Goal: Task Accomplishment & Management: Manage account settings

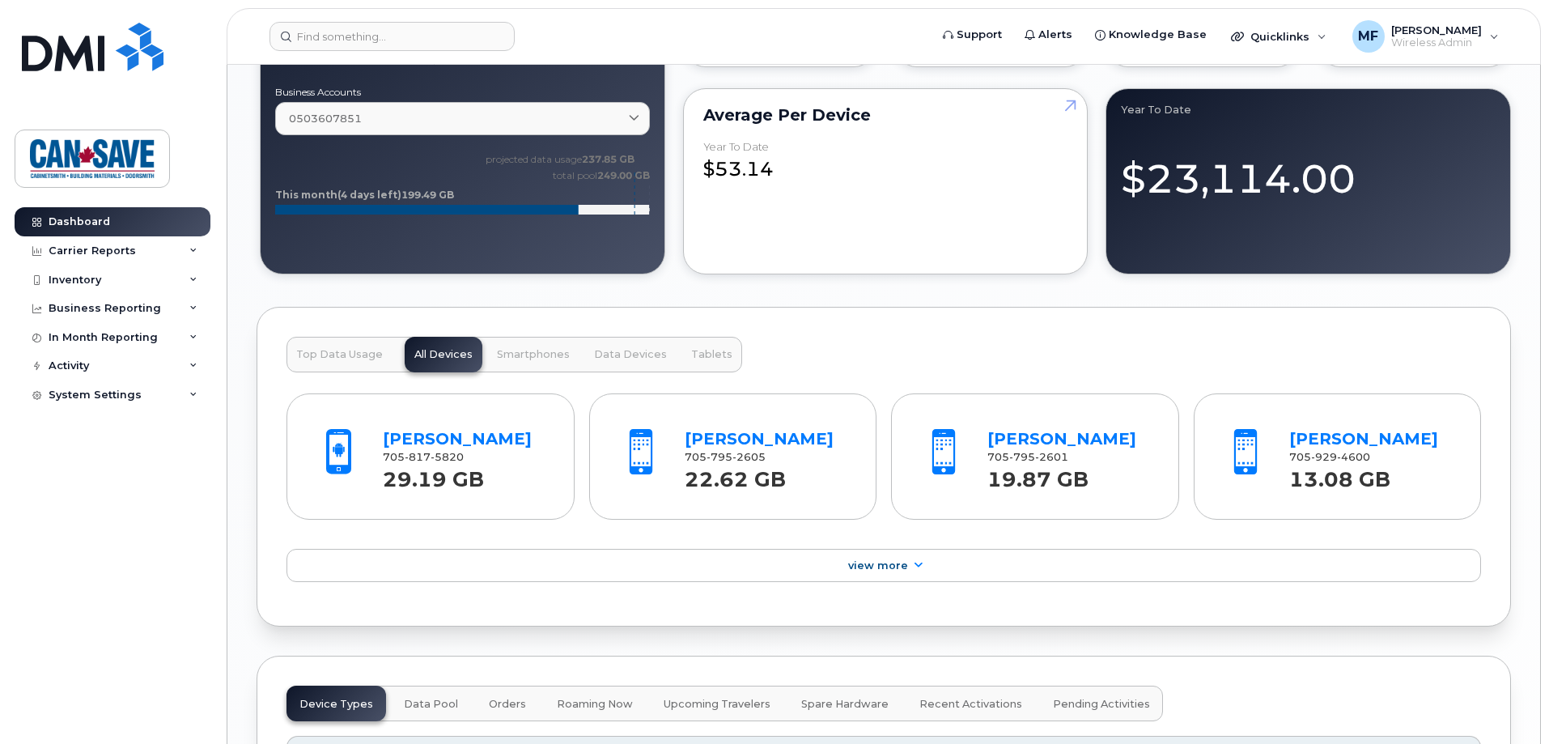
scroll to position [1457, 0]
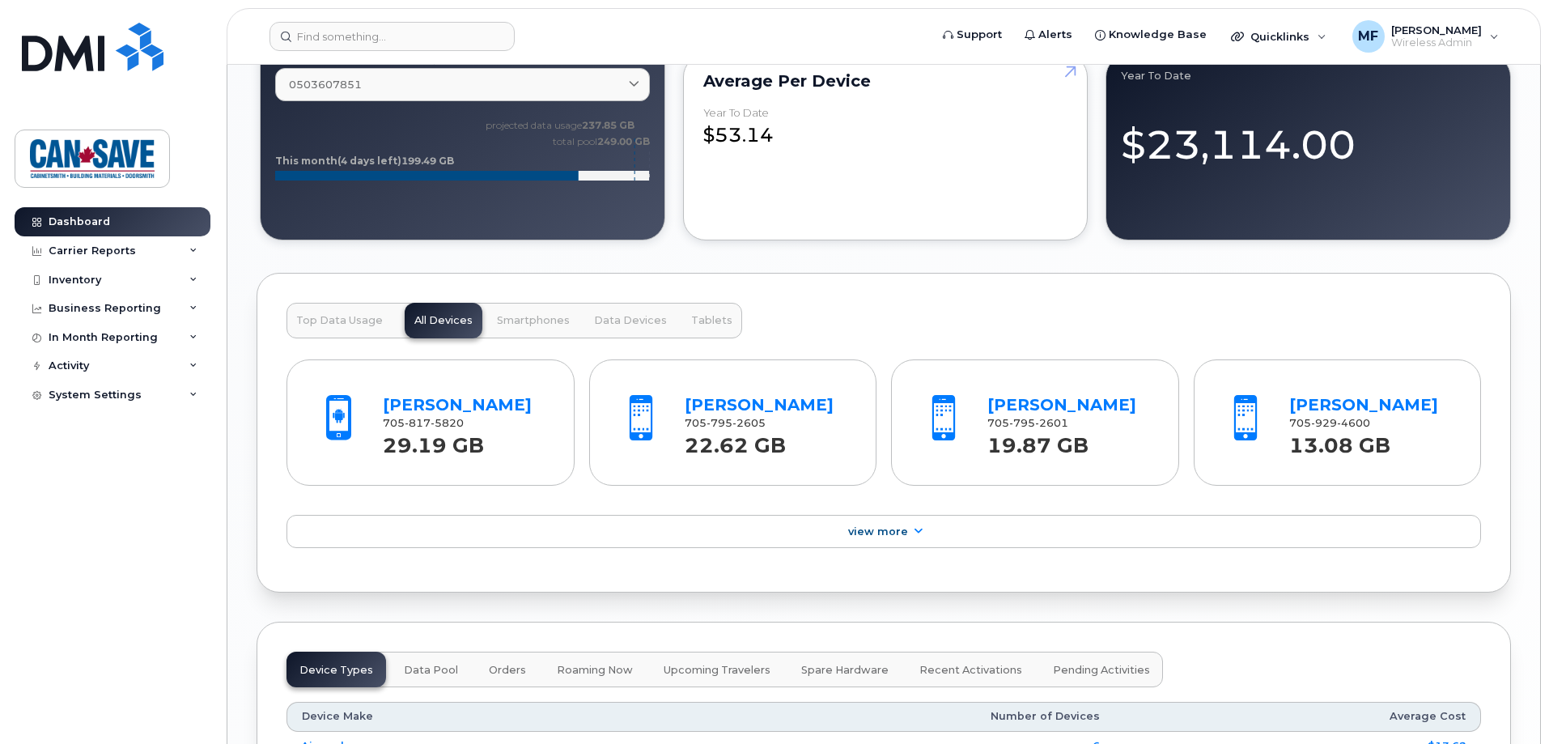
click at [362, 318] on span "Top Data Usage" at bounding box center [339, 320] width 87 height 13
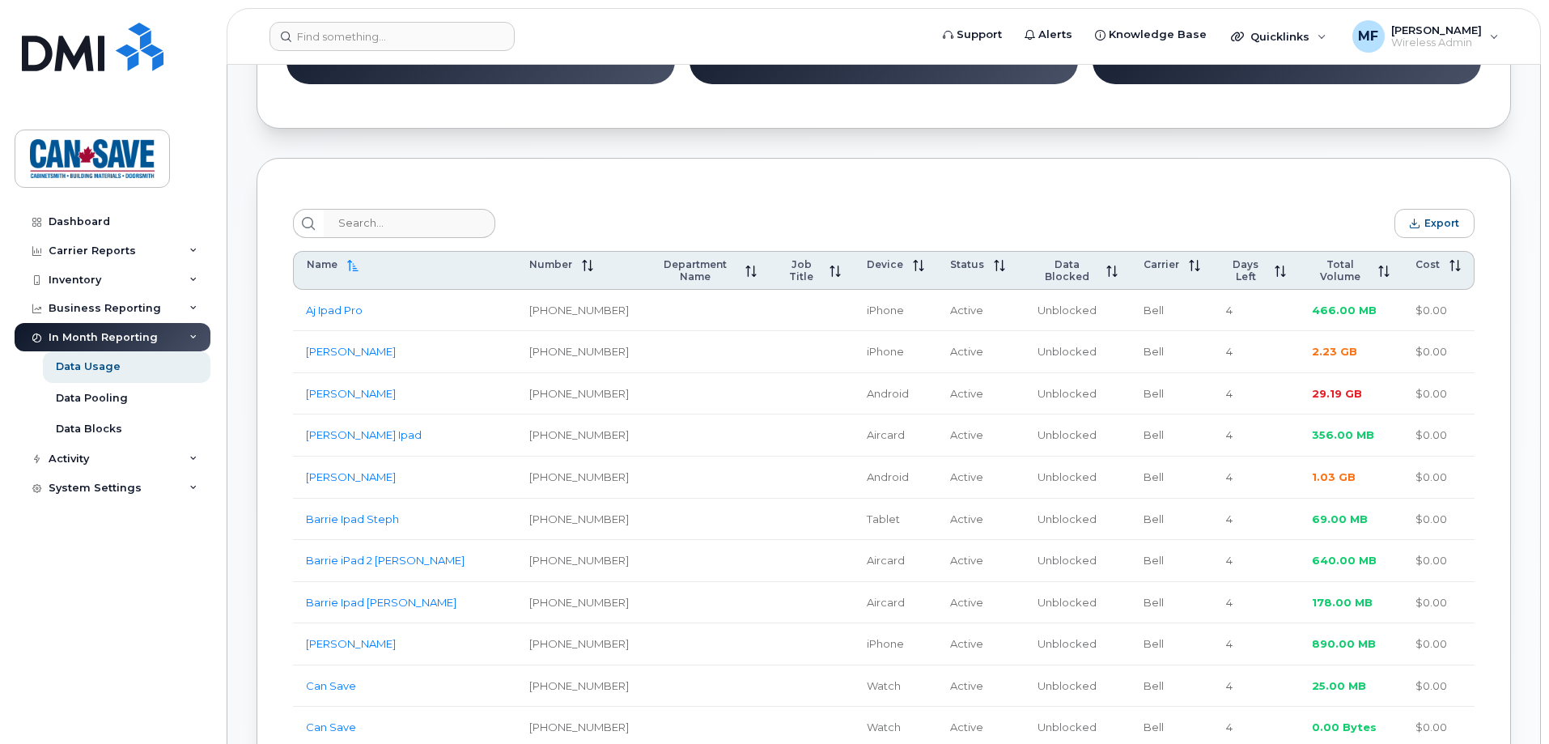
scroll to position [486, 0]
click at [1324, 271] on span "Total Volume" at bounding box center [1340, 269] width 57 height 24
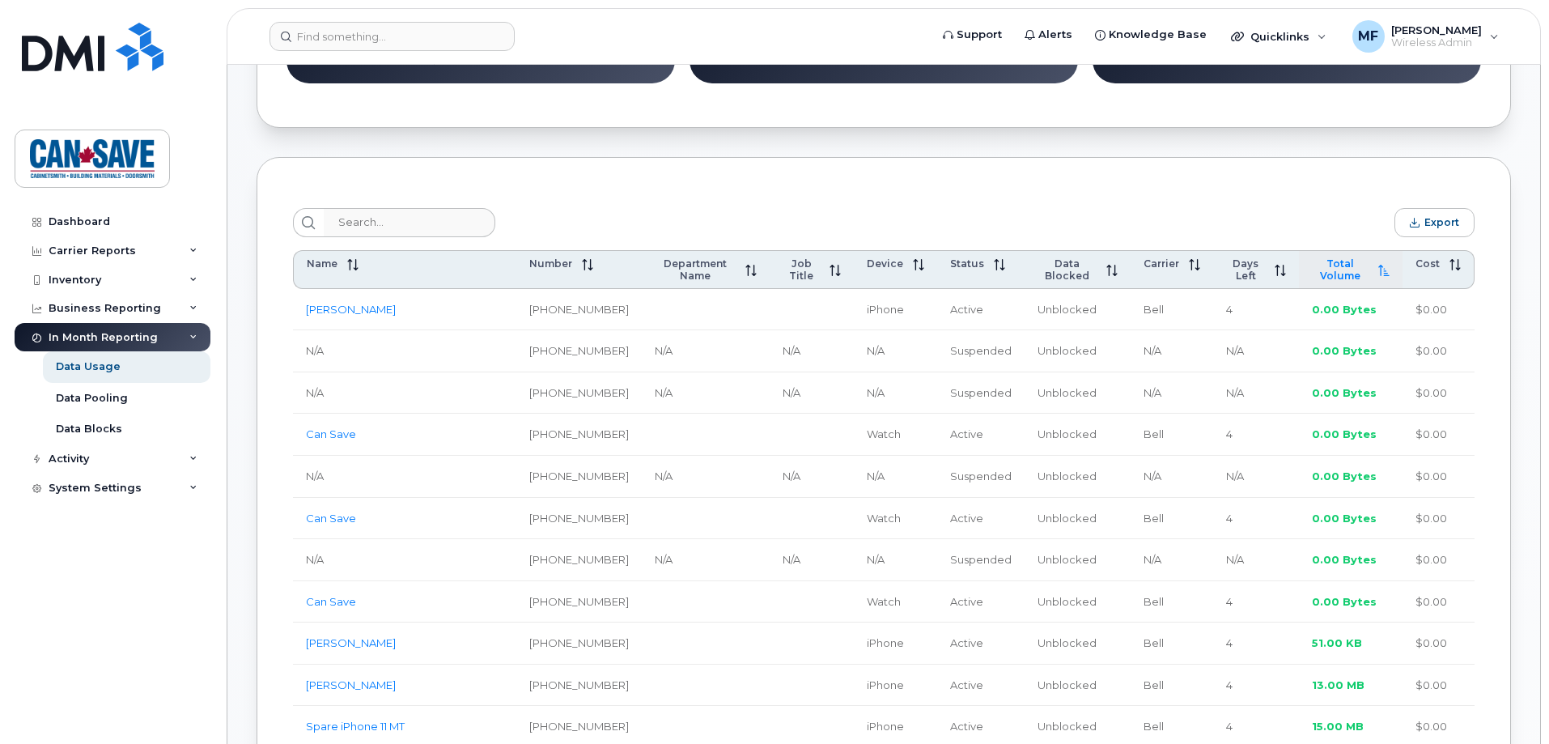
click at [1324, 271] on span "Total Volume" at bounding box center [1340, 269] width 57 height 24
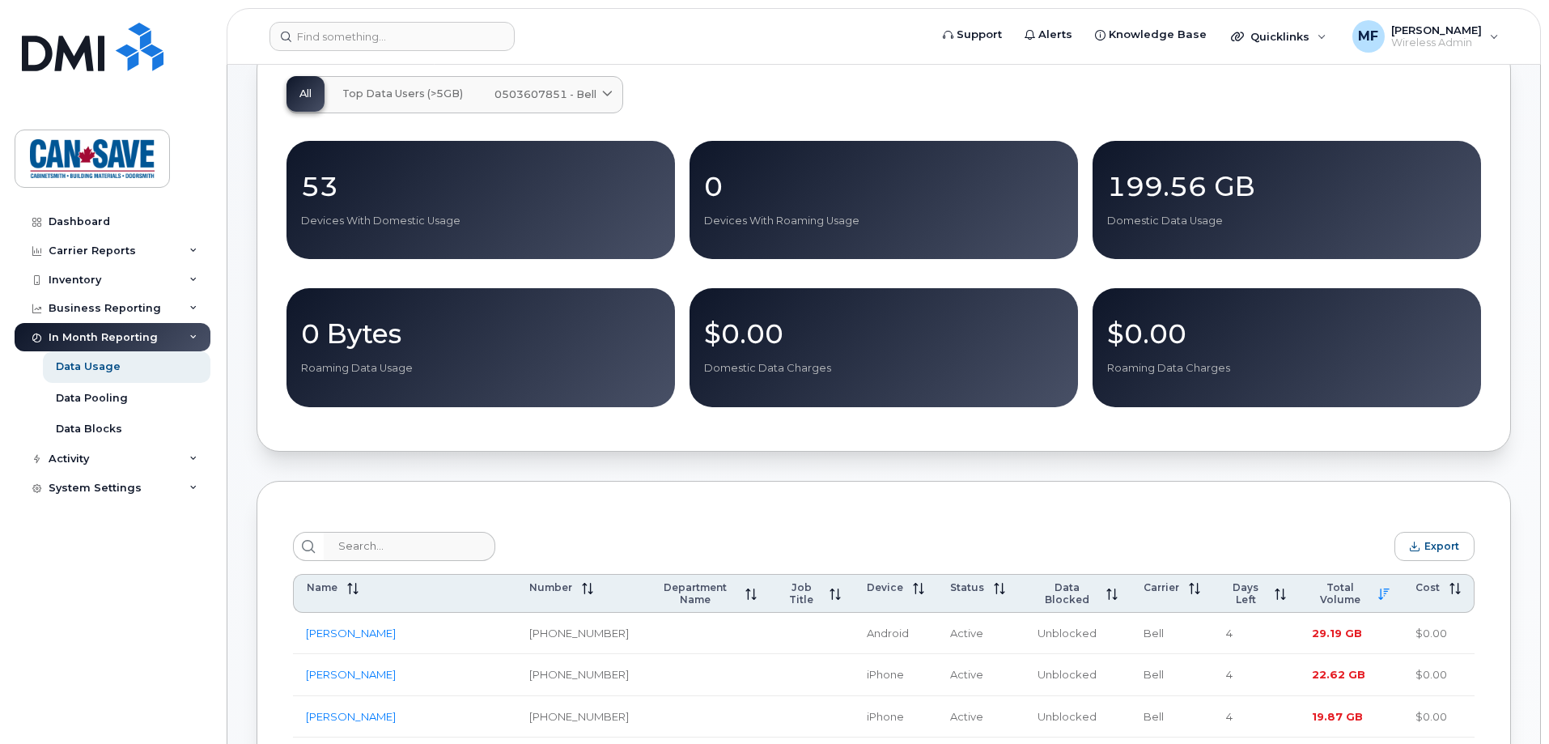
scroll to position [0, 0]
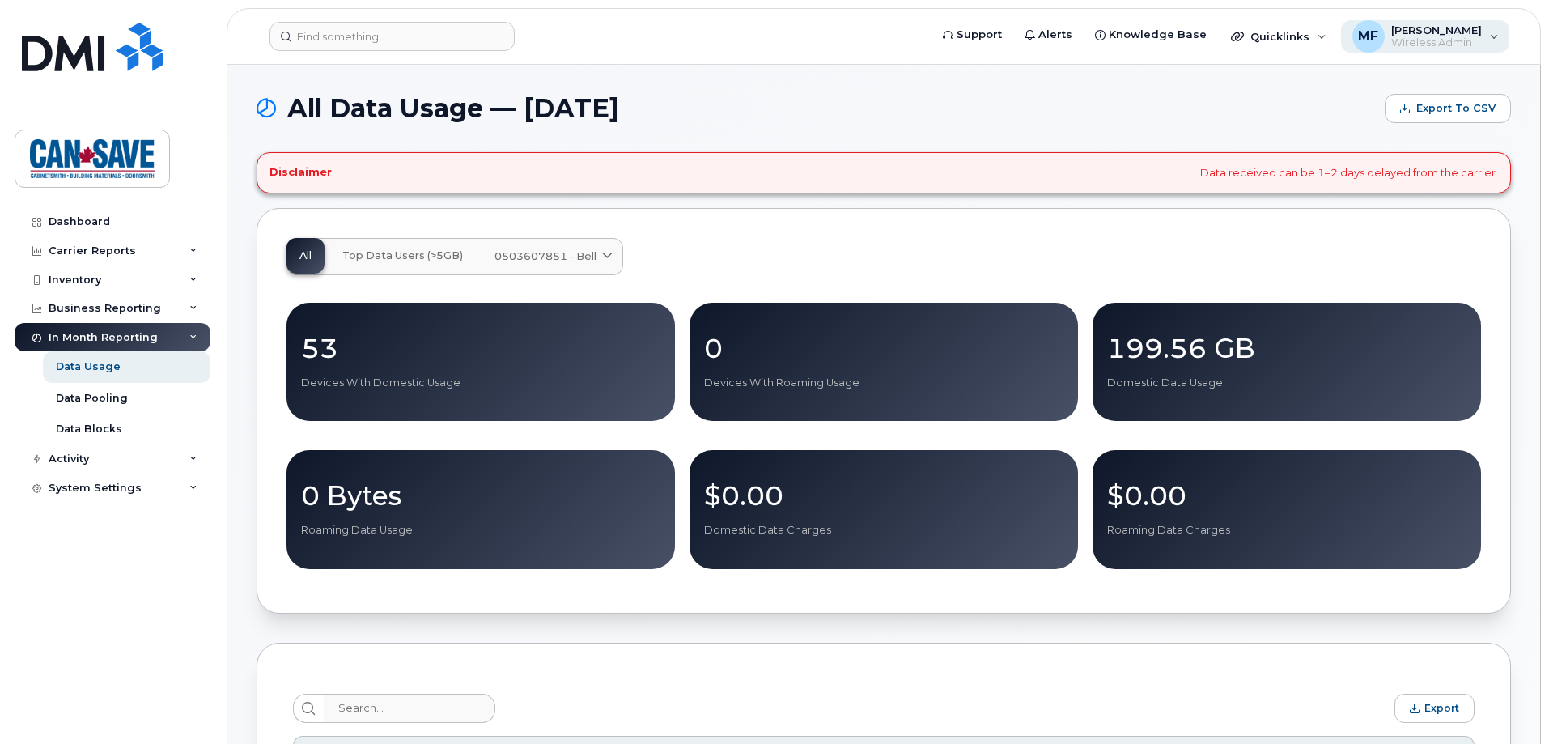
click at [1438, 45] on span "Wireless Admin" at bounding box center [1436, 42] width 91 height 13
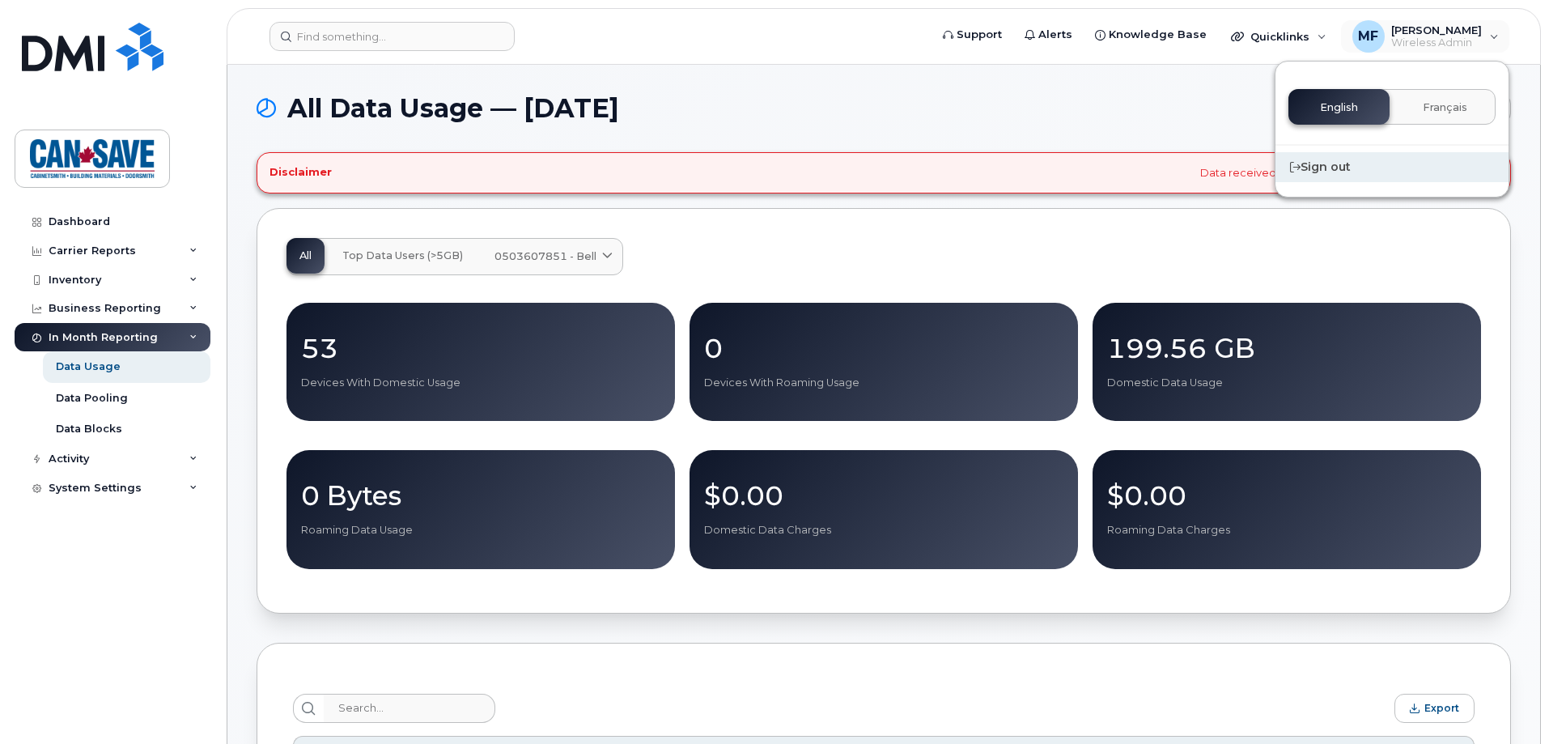
click at [1324, 169] on div "Sign out" at bounding box center [1392, 167] width 233 height 30
